Goal: Navigation & Orientation: Find specific page/section

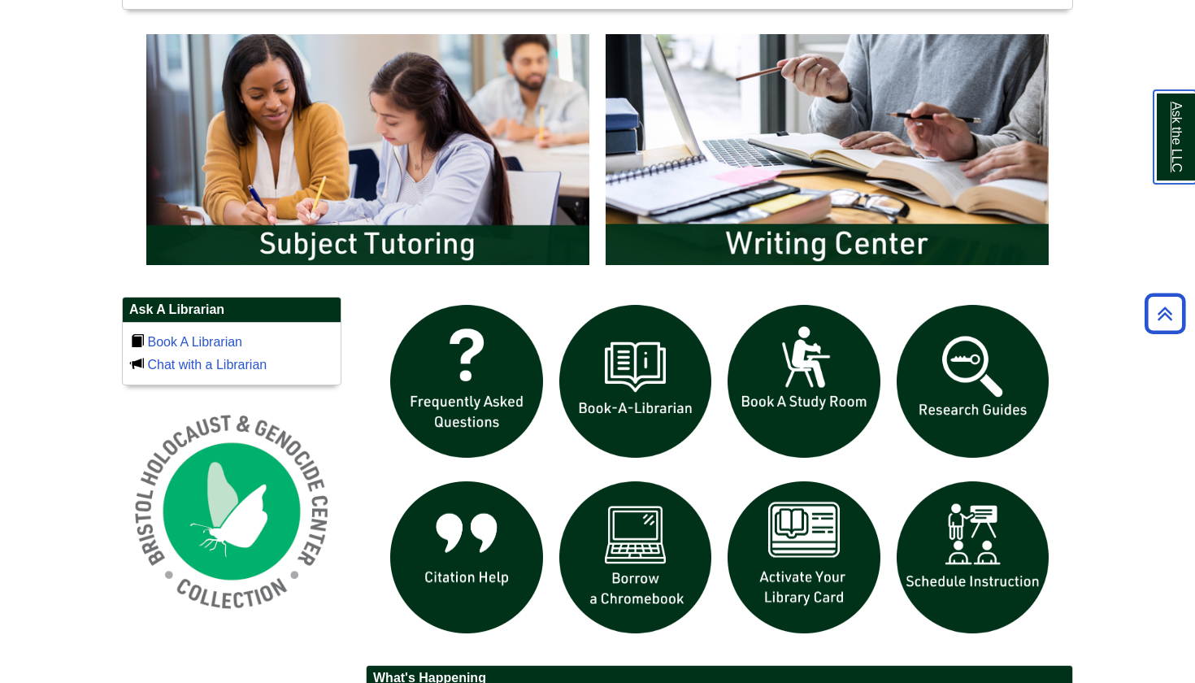
scroll to position [863, 0]
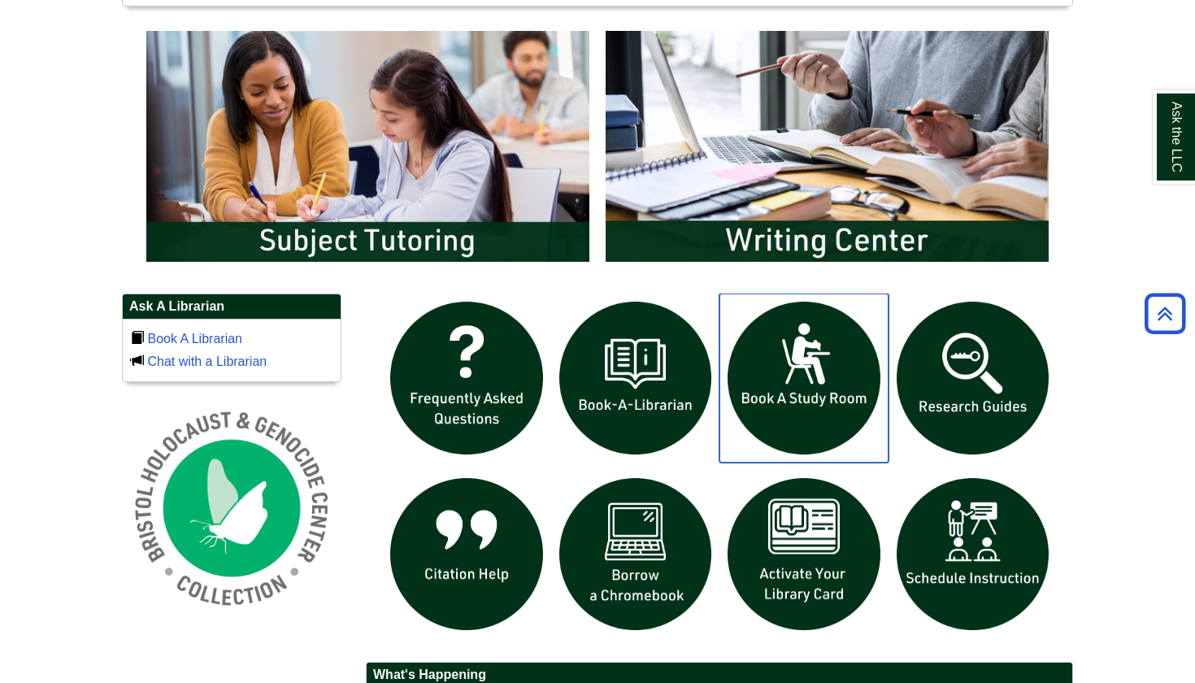
drag, startPoint x: 848, startPoint y: 390, endPoint x: 833, endPoint y: 384, distance: 16.0
click at [1085, 382] on body "Skip to Main Content Toggle navigation Home Access Services Access Services Pol…" at bounding box center [597, 157] width 1195 height 2040
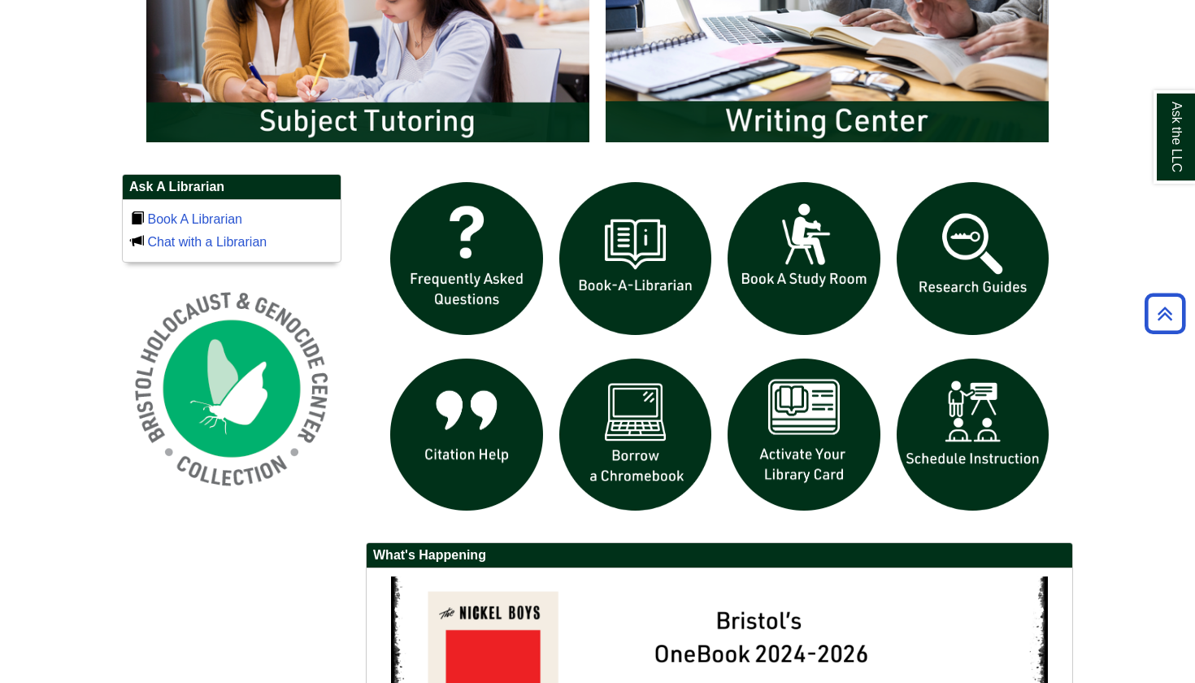
scroll to position [993, 0]
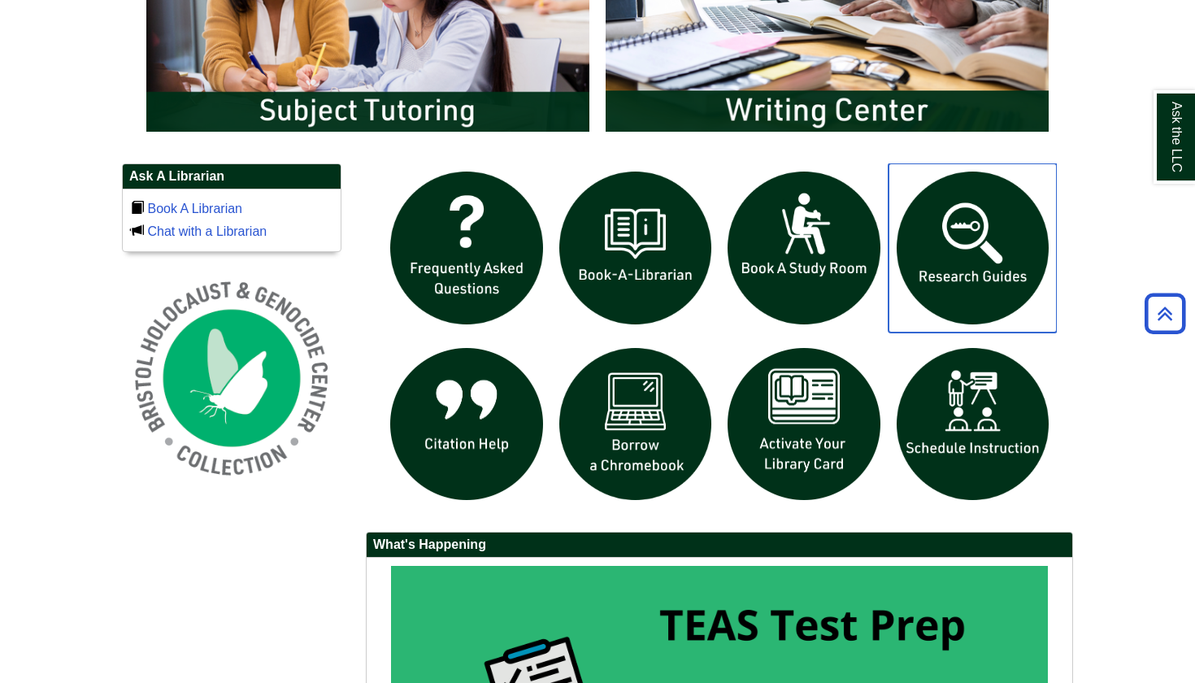
click at [1032, 264] on img "slideshow" at bounding box center [973, 247] width 169 height 169
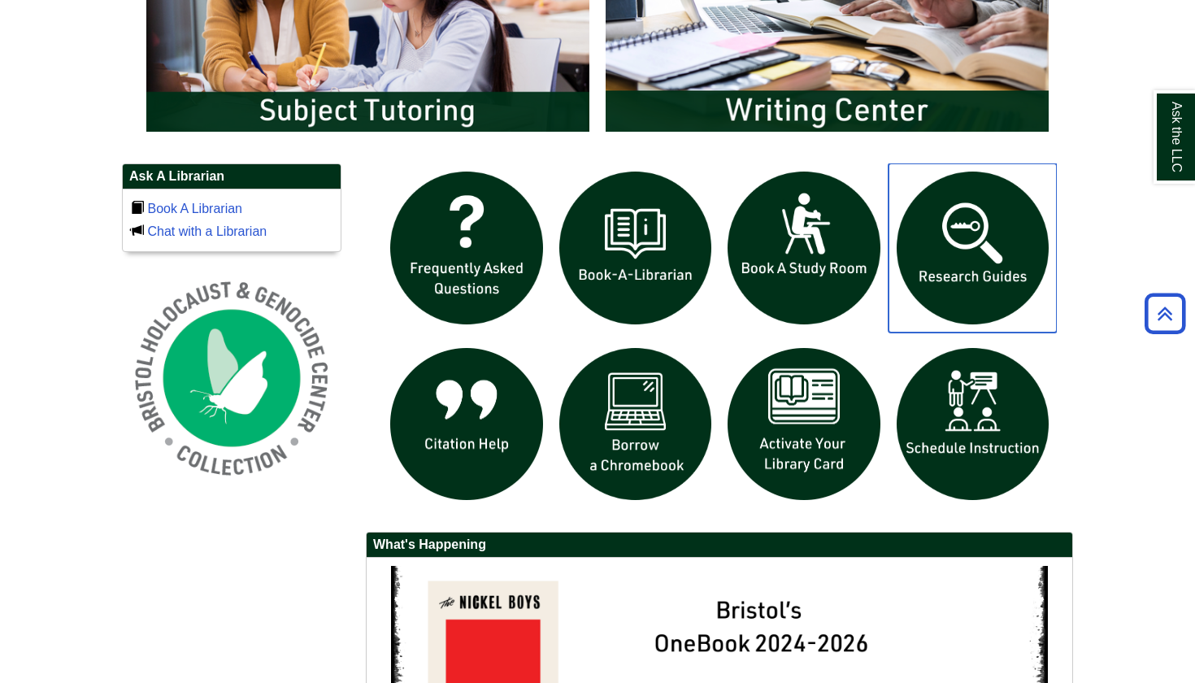
click at [967, 248] on img "slideshow" at bounding box center [973, 247] width 169 height 169
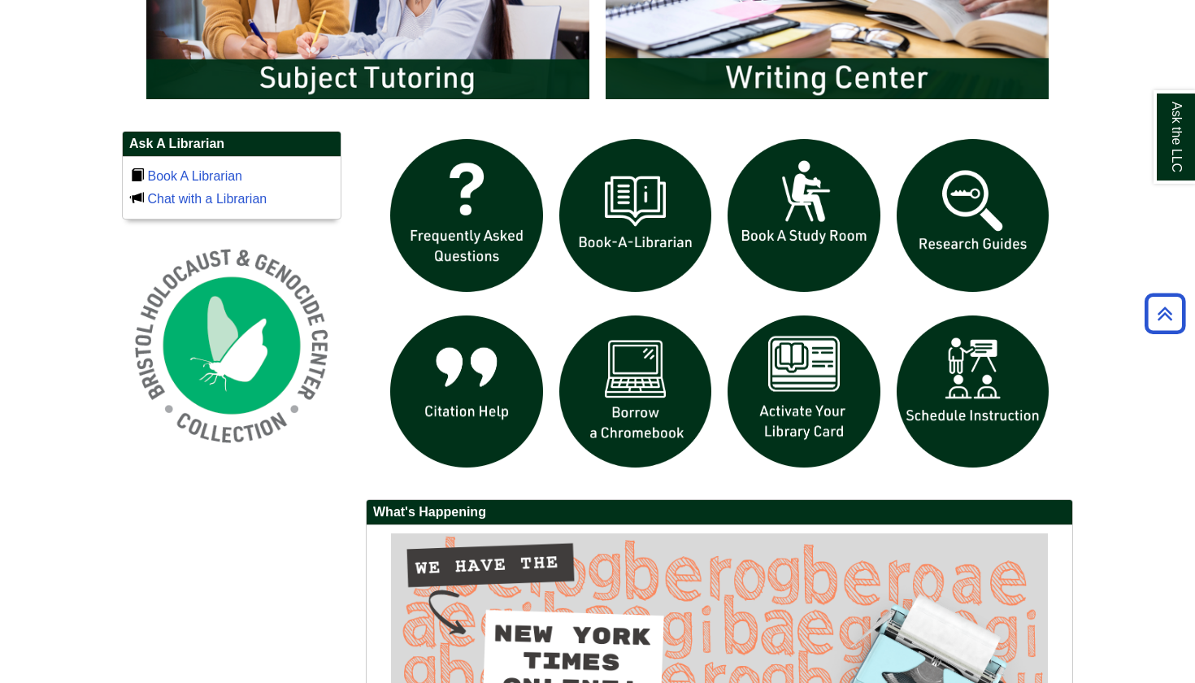
scroll to position [1019, 0]
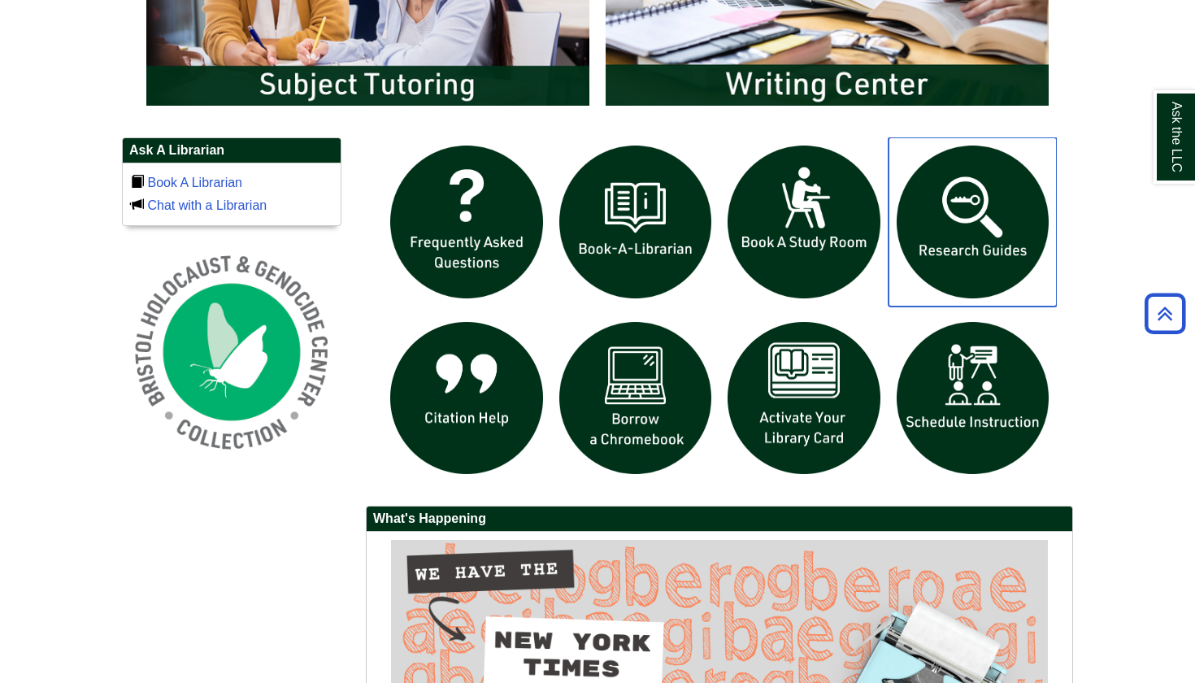
click at [984, 193] on img "slideshow" at bounding box center [973, 221] width 169 height 169
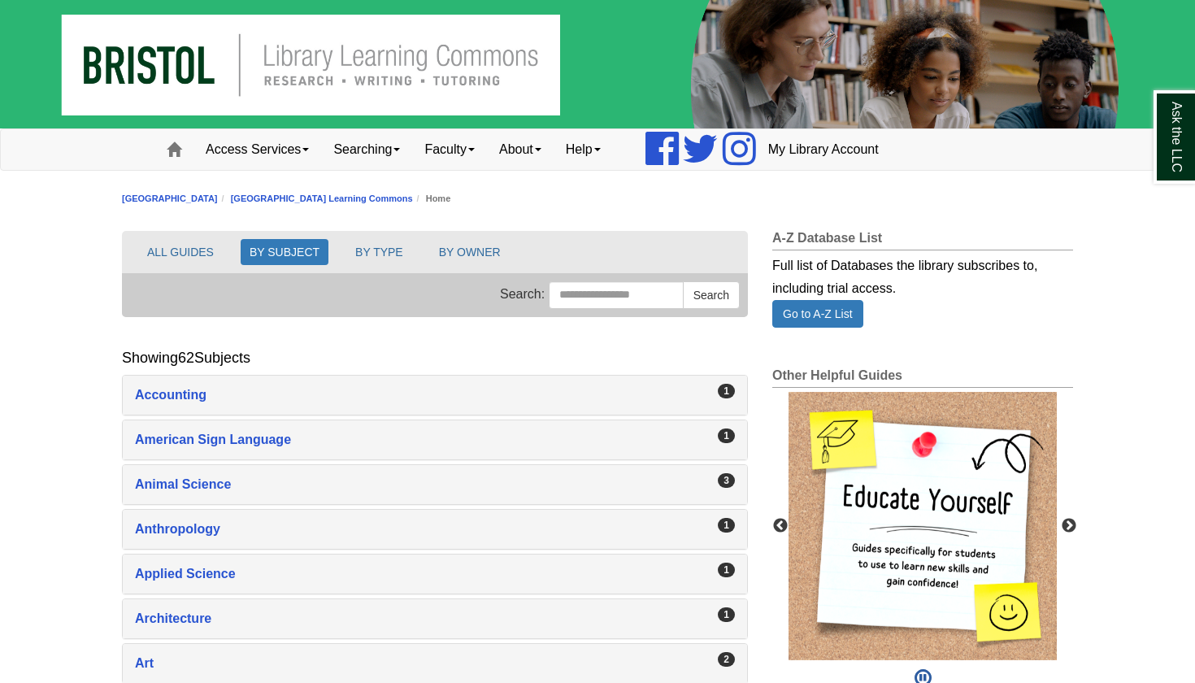
click at [173, 252] on button "ALL GUIDES" at bounding box center [180, 252] width 85 height 26
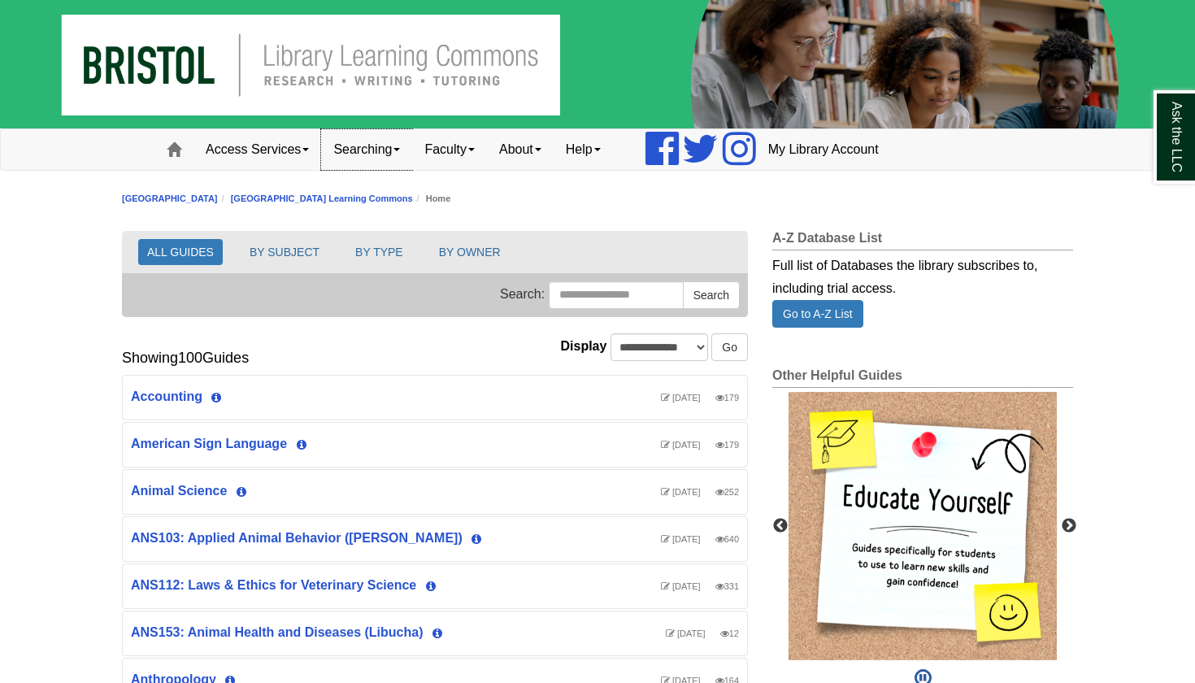
click at [359, 150] on link "Searching" at bounding box center [366, 149] width 91 height 41
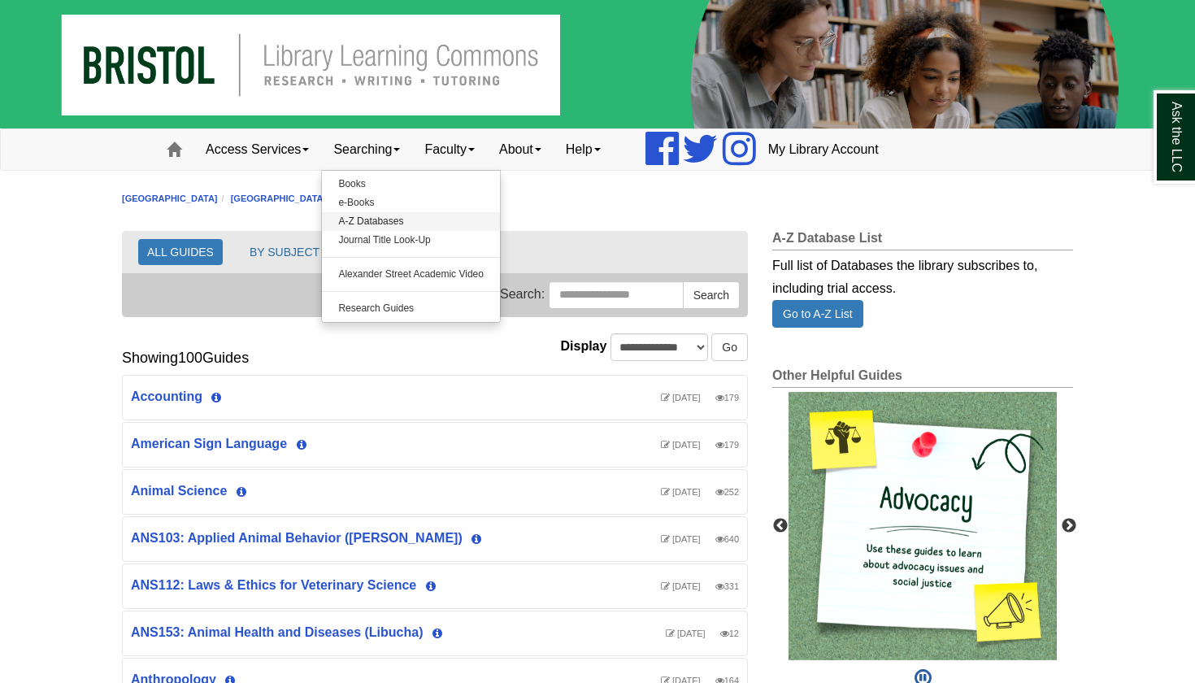
click at [405, 221] on link "A-Z Databases" at bounding box center [411, 221] width 178 height 19
